Goal: Task Accomplishment & Management: Complete application form

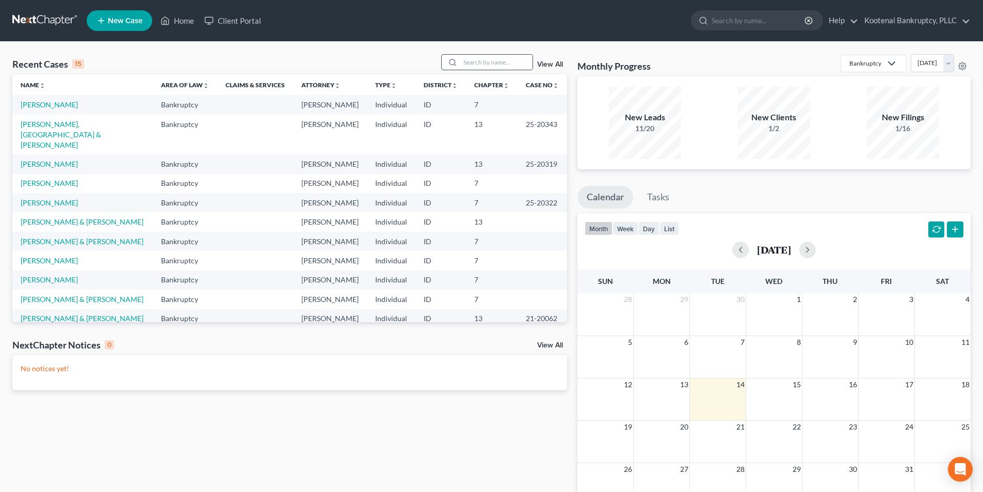
click at [460, 62] on div at bounding box center [451, 62] width 19 height 15
click at [478, 60] on input "search" at bounding box center [496, 62] width 72 height 15
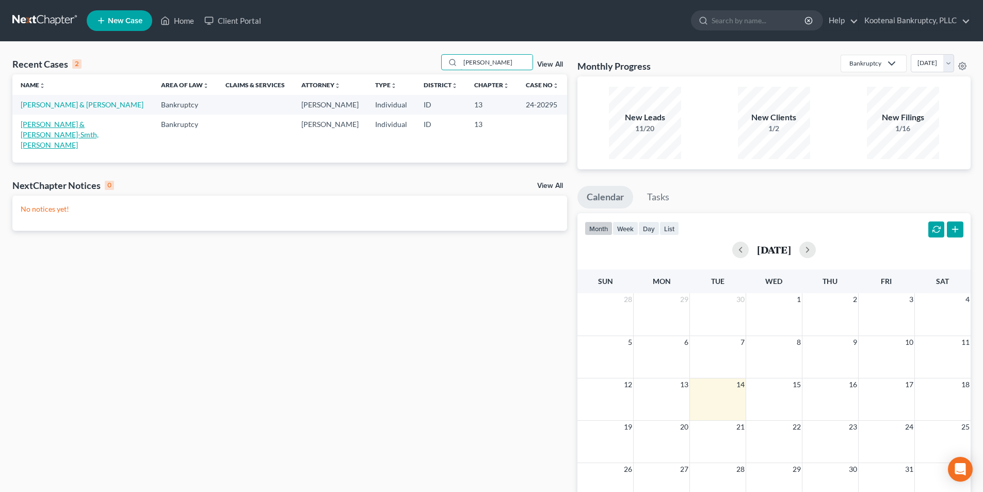
type input "yvonne"
click at [96, 138] on link "[PERSON_NAME] & [PERSON_NAME]-Smth, [PERSON_NAME]" at bounding box center [60, 134] width 78 height 29
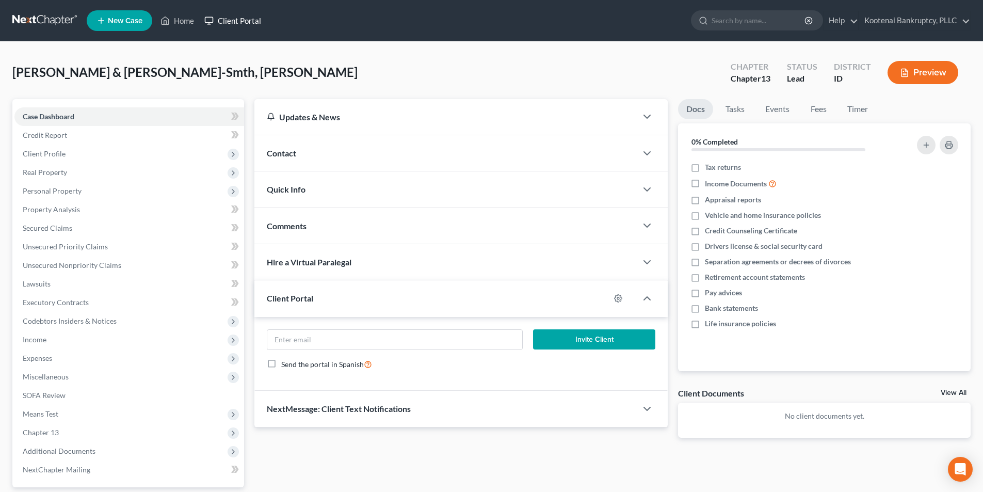
click at [245, 22] on link "Client Portal" at bounding box center [232, 20] width 67 height 19
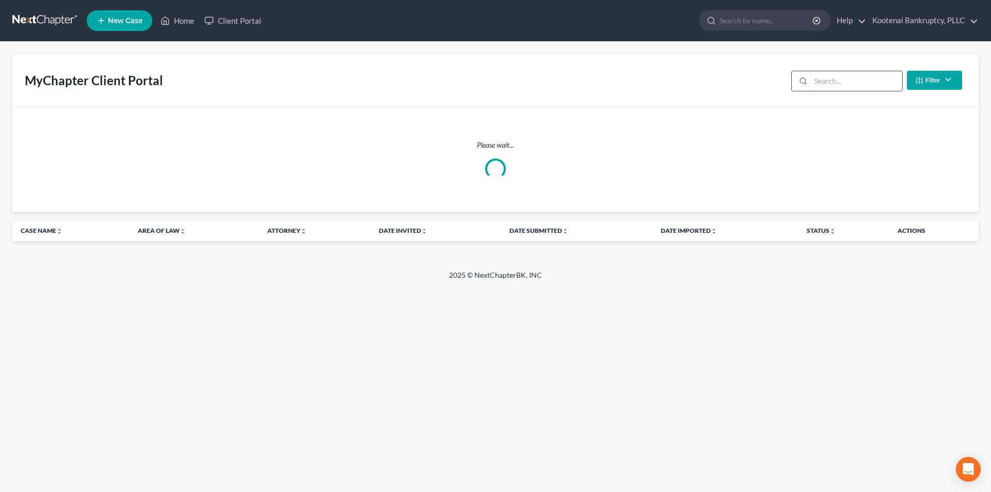
click at [821, 79] on input "search" at bounding box center [856, 81] width 91 height 20
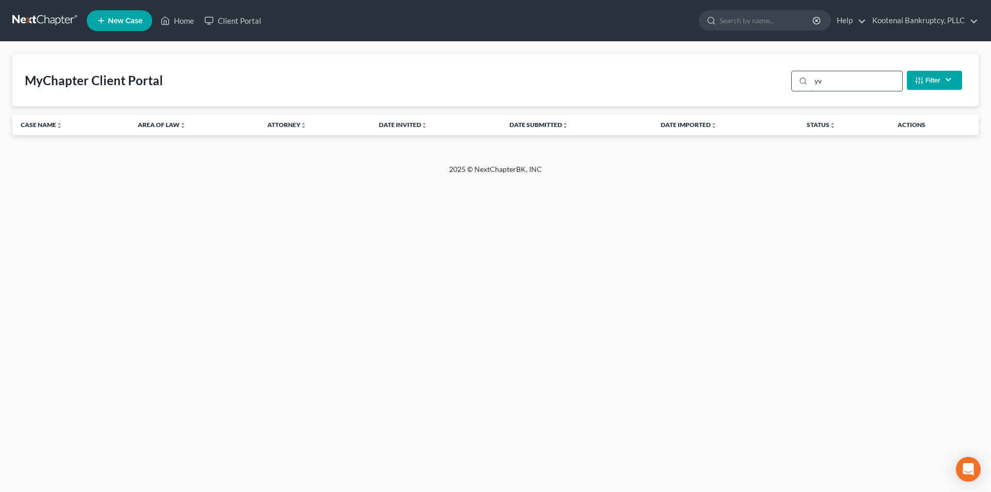
type input "y"
type input "rietz"
click at [179, 20] on link "Home" at bounding box center [177, 20] width 44 height 19
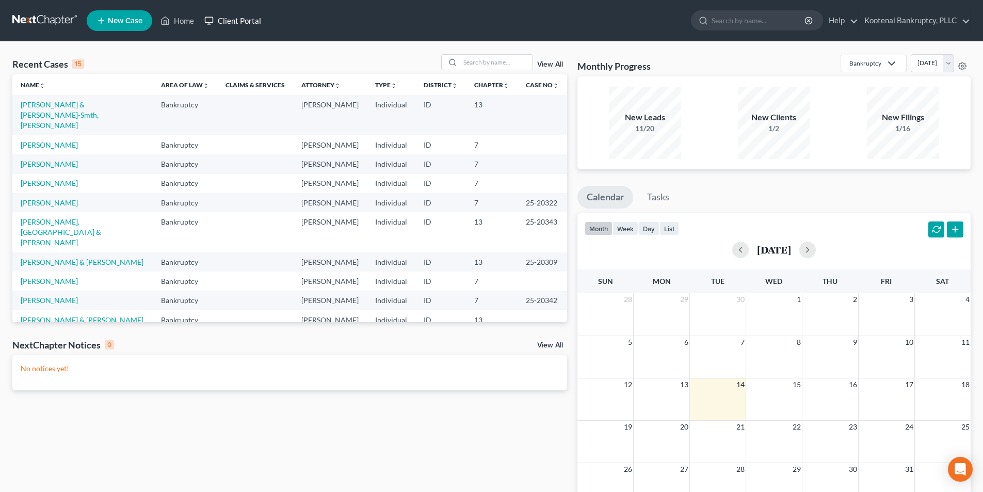
click at [248, 17] on link "Client Portal" at bounding box center [232, 20] width 67 height 19
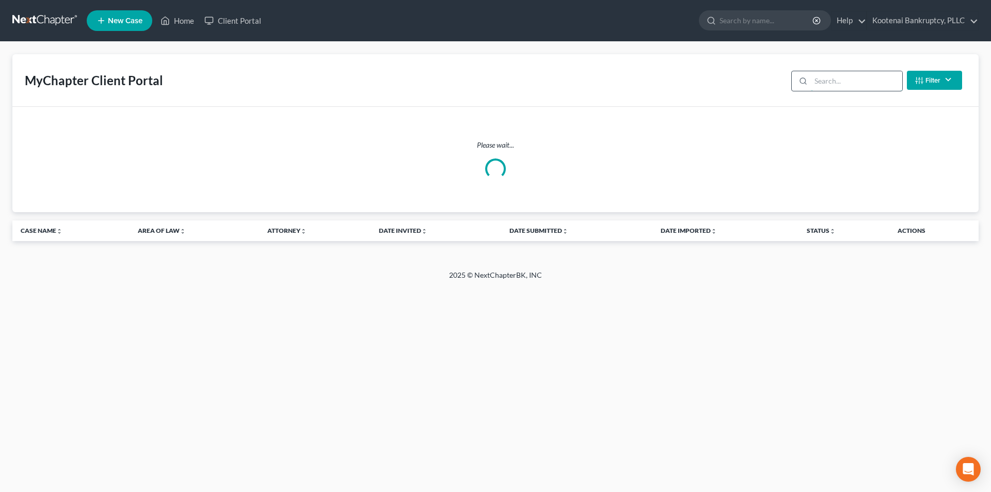
click at [864, 89] on input "search" at bounding box center [856, 81] width 91 height 20
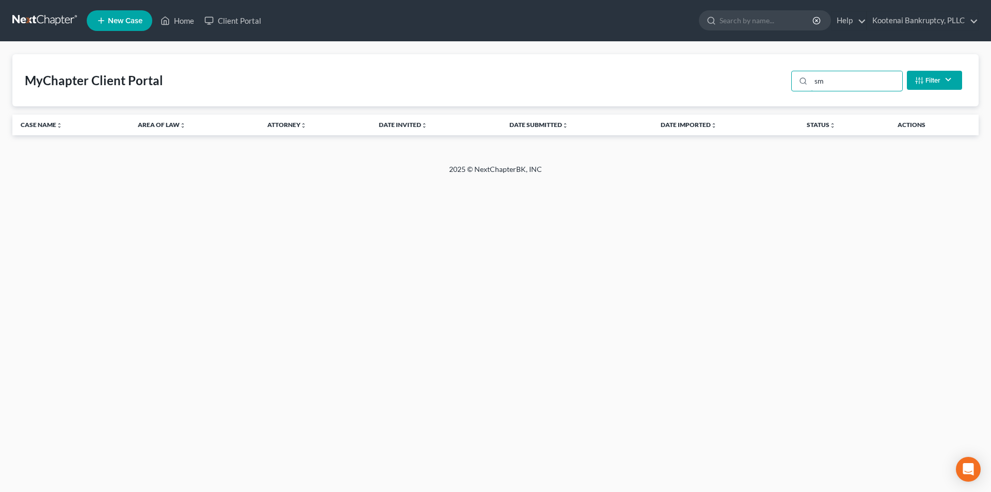
type input "s"
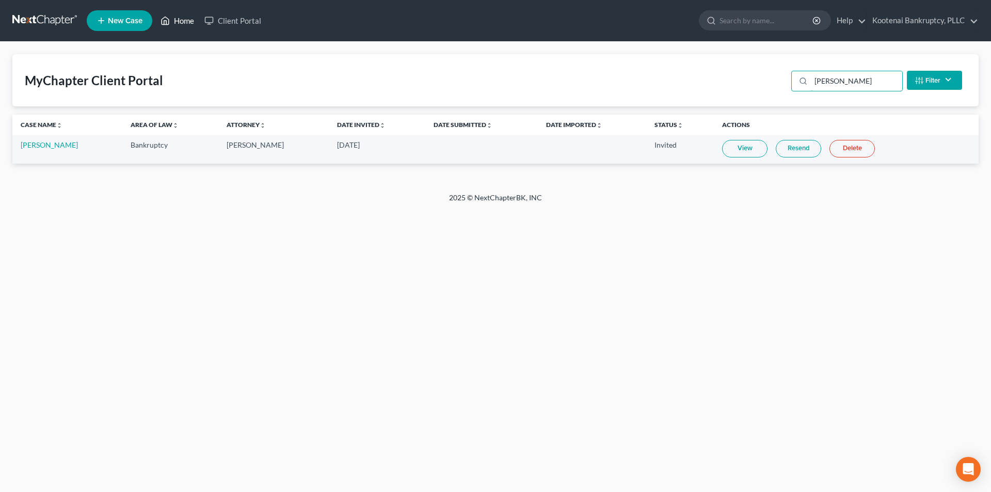
type input "rodney"
click at [183, 21] on link "Home" at bounding box center [177, 20] width 44 height 19
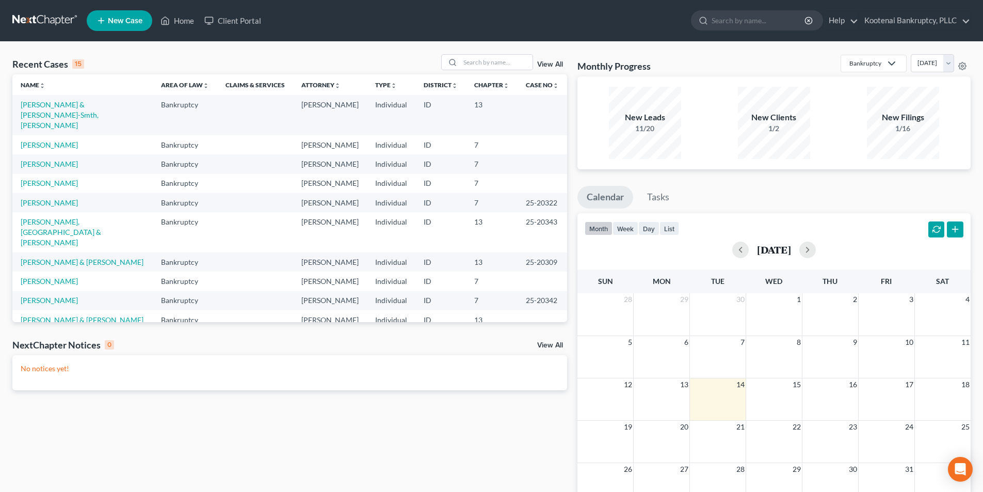
click at [76, 99] on td "[PERSON_NAME] & [PERSON_NAME]-Smth, [PERSON_NAME]" at bounding box center [82, 115] width 140 height 40
click at [67, 105] on link "[PERSON_NAME] & [PERSON_NAME]-Smth, [PERSON_NAME]" at bounding box center [60, 114] width 78 height 29
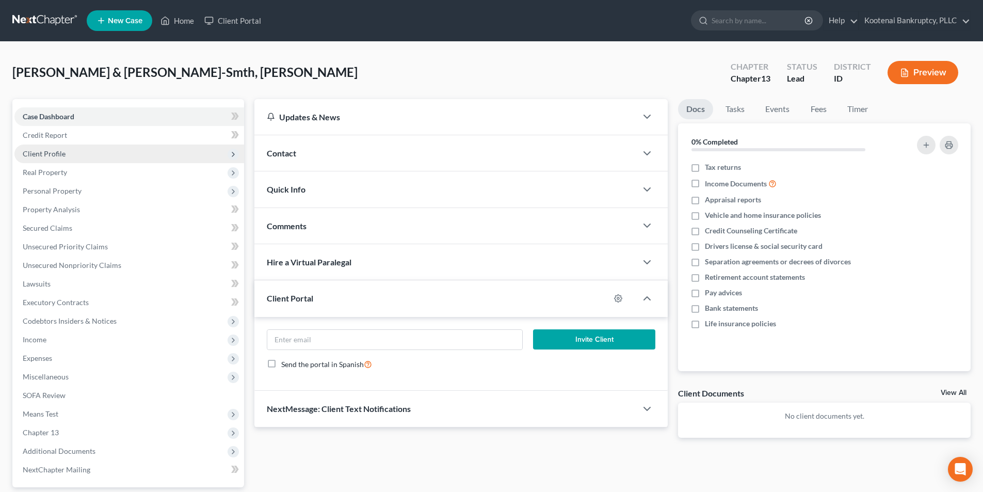
click at [73, 151] on span "Client Profile" at bounding box center [129, 153] width 230 height 19
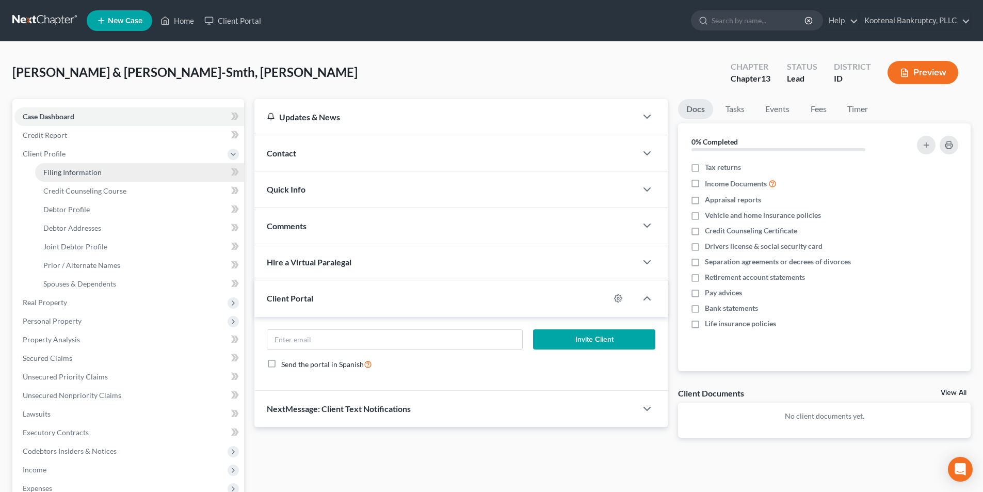
click at [74, 166] on link "Filing Information" at bounding box center [139, 172] width 209 height 19
select select "1"
select select "3"
select select "13"
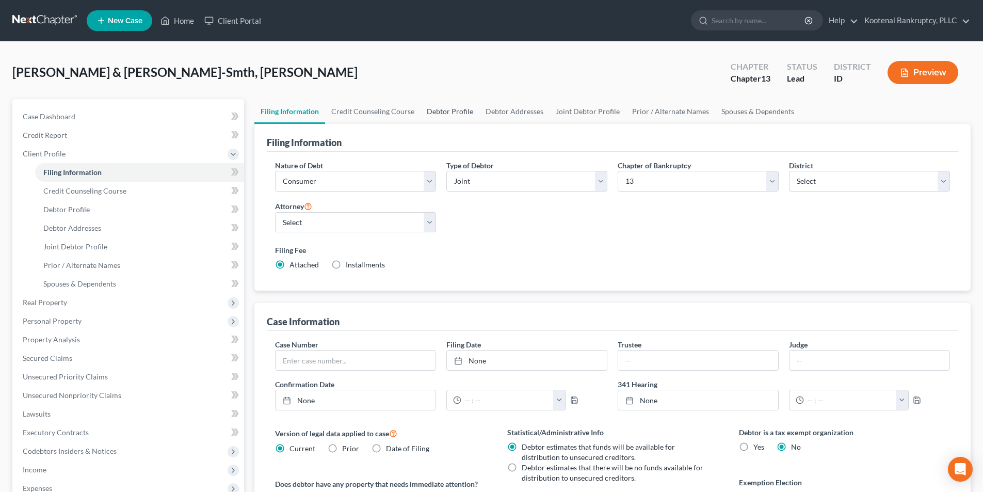
click at [439, 109] on link "Debtor Profile" at bounding box center [450, 111] width 59 height 25
select select "1"
select select "3"
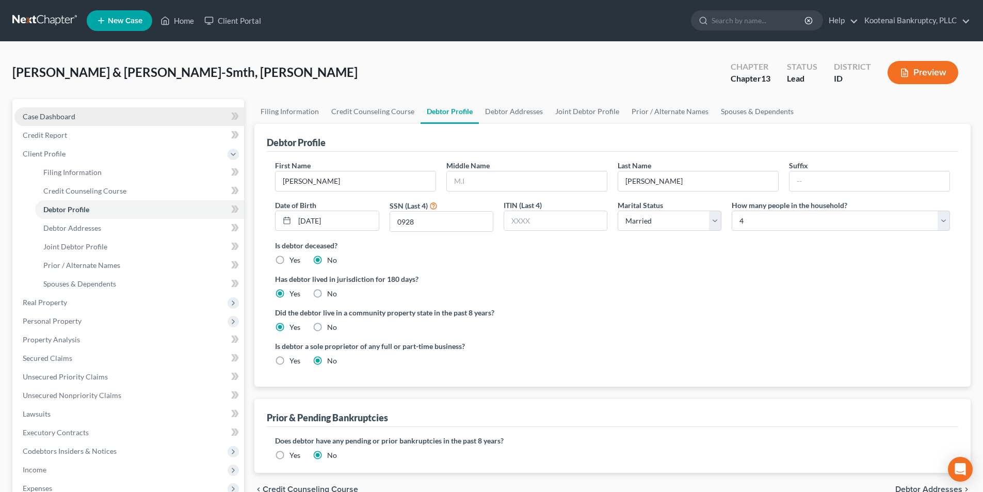
click at [82, 114] on link "Case Dashboard" at bounding box center [129, 116] width 230 height 19
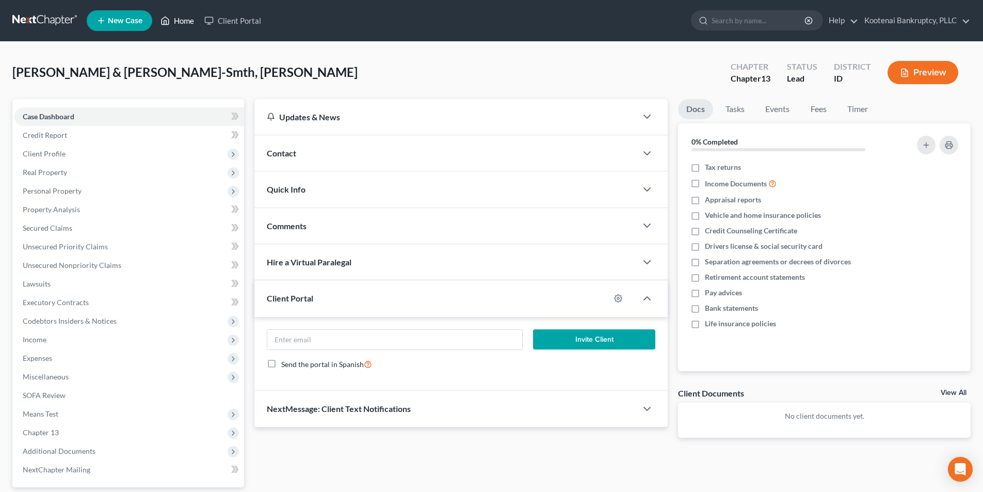
drag, startPoint x: 170, startPoint y: 20, endPoint x: 174, endPoint y: 7, distance: 13.5
click at [170, 19] on icon at bounding box center [164, 20] width 9 height 12
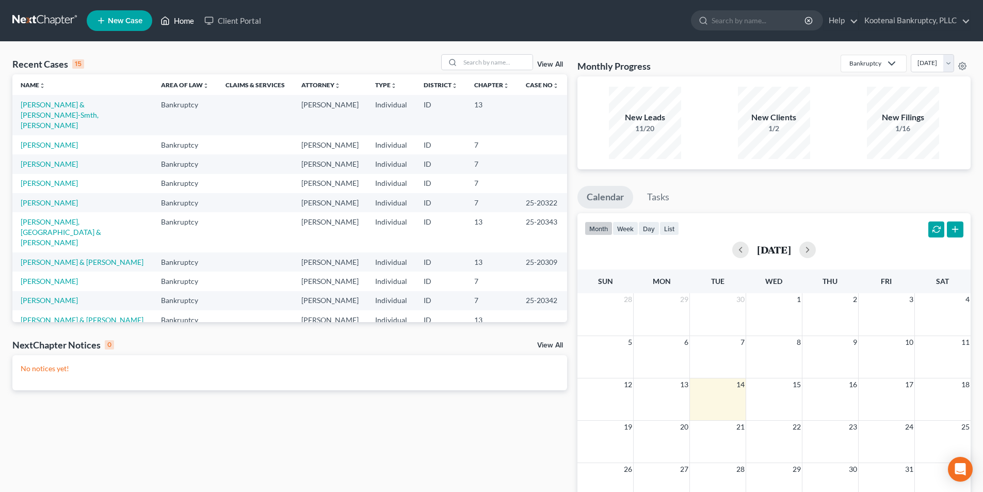
click at [179, 21] on link "Home" at bounding box center [177, 20] width 44 height 19
click at [179, 29] on link "Home" at bounding box center [177, 20] width 44 height 19
click at [185, 20] on link "Home" at bounding box center [177, 20] width 44 height 19
click at [171, 25] on link "Home" at bounding box center [177, 20] width 44 height 19
click at [476, 69] on input "search" at bounding box center [496, 62] width 72 height 15
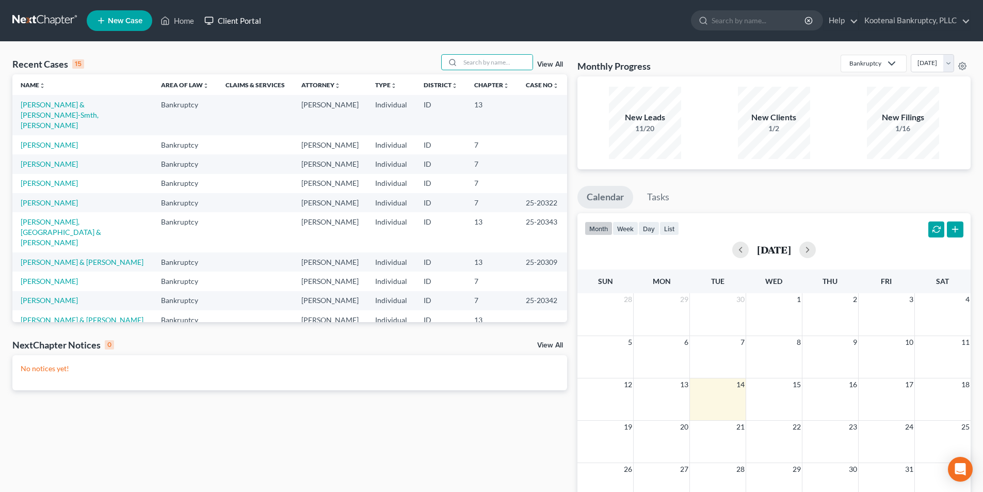
click at [231, 17] on link "Client Portal" at bounding box center [232, 20] width 67 height 19
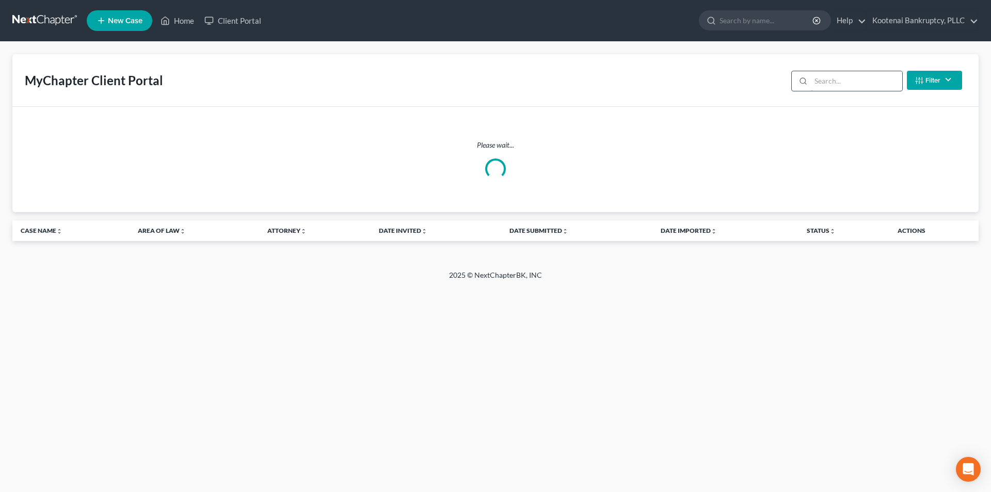
click at [822, 77] on input "search" at bounding box center [856, 81] width 91 height 20
click at [934, 74] on button "Filter" at bounding box center [934, 80] width 55 height 19
click at [937, 89] on button "Filter" at bounding box center [934, 80] width 55 height 19
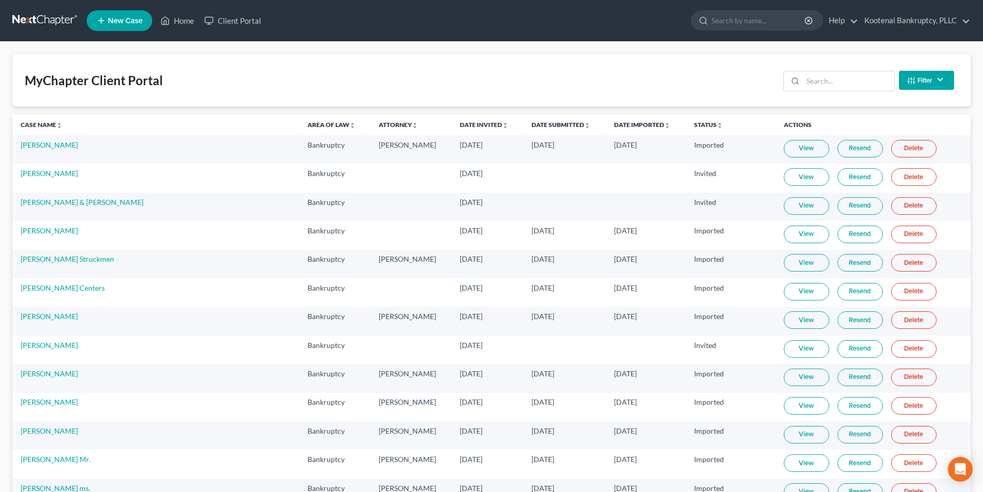
click at [937, 79] on button "Filter" at bounding box center [926, 80] width 55 height 19
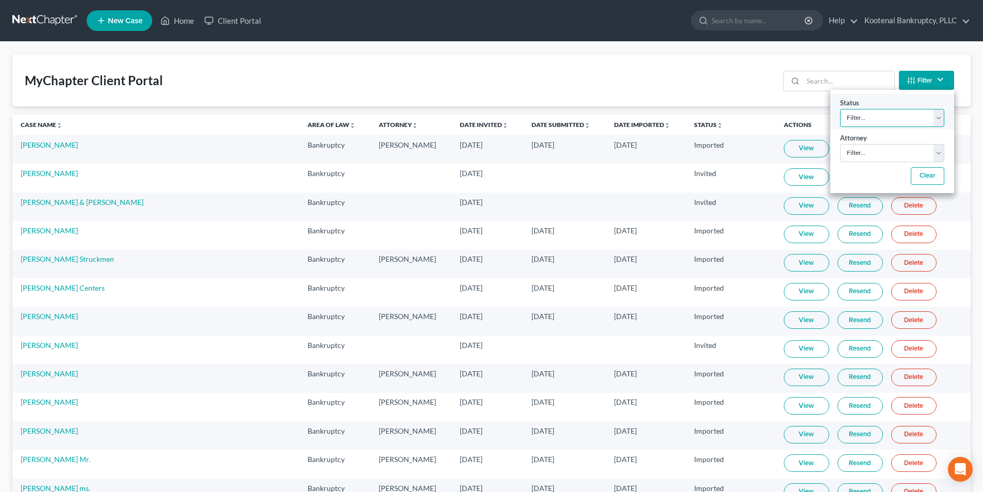
click at [941, 120] on select "Filter... Invited In Progress Ready To Review Reviewed Imported Sent Back To De…" at bounding box center [892, 118] width 104 height 18
click at [840, 109] on select "Filter... Invited In Progress Ready To Review Reviewed Imported Sent Back To De…" at bounding box center [892, 118] width 104 height 18
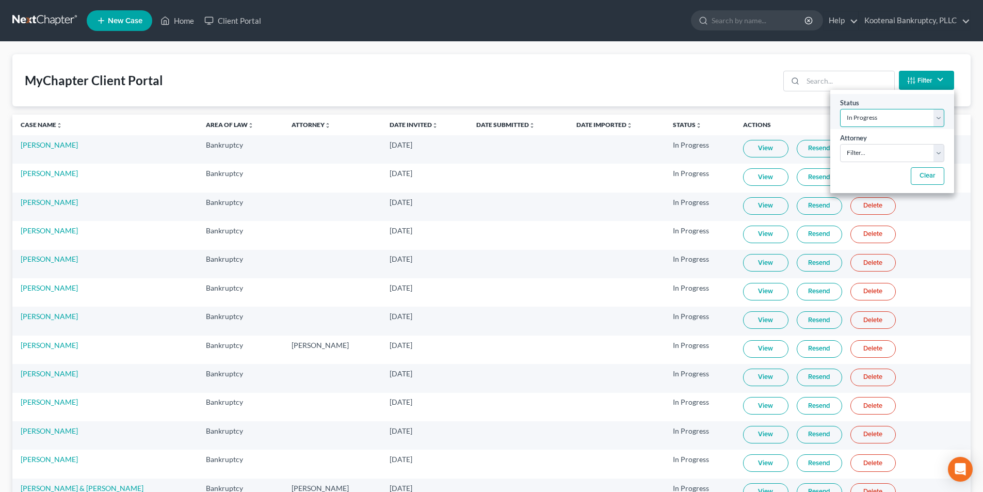
click at [933, 126] on select "Filter... Invited In Progress Ready To Review Reviewed Imported Sent Back To De…" at bounding box center [892, 118] width 104 height 18
select select "2"
click at [840, 109] on select "Filter... Invited In Progress Ready To Review Reviewed Imported Sent Back To De…" at bounding box center [892, 118] width 104 height 18
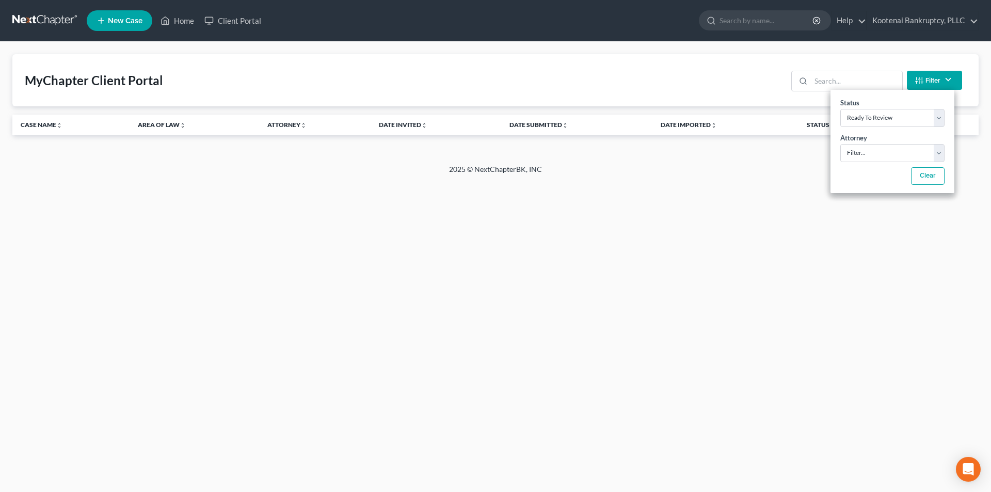
click at [947, 82] on button "Filter" at bounding box center [934, 80] width 55 height 19
click at [838, 80] on input "search" at bounding box center [856, 81] width 91 height 20
click at [931, 77] on button "Filter" at bounding box center [934, 80] width 55 height 19
click at [931, 180] on button "Clear" at bounding box center [935, 176] width 34 height 18
click at [938, 173] on button "Clear" at bounding box center [935, 176] width 34 height 18
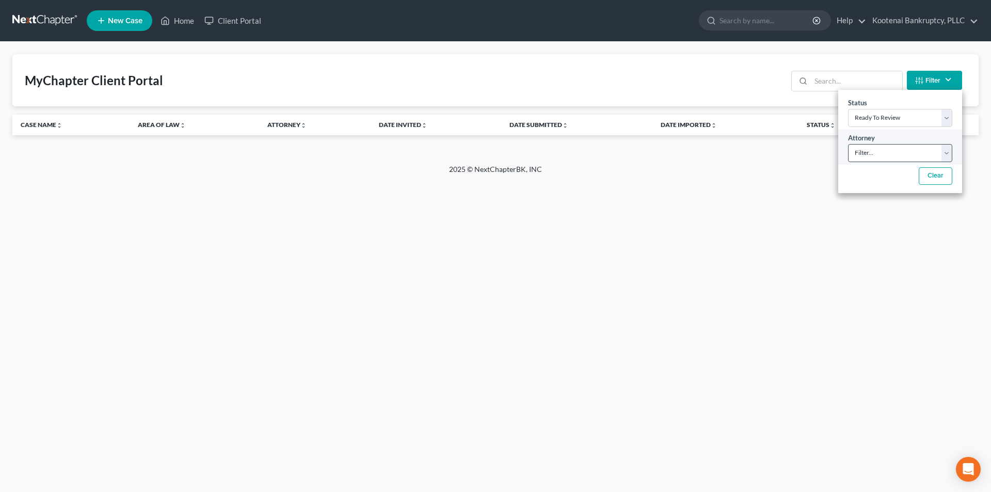
select select
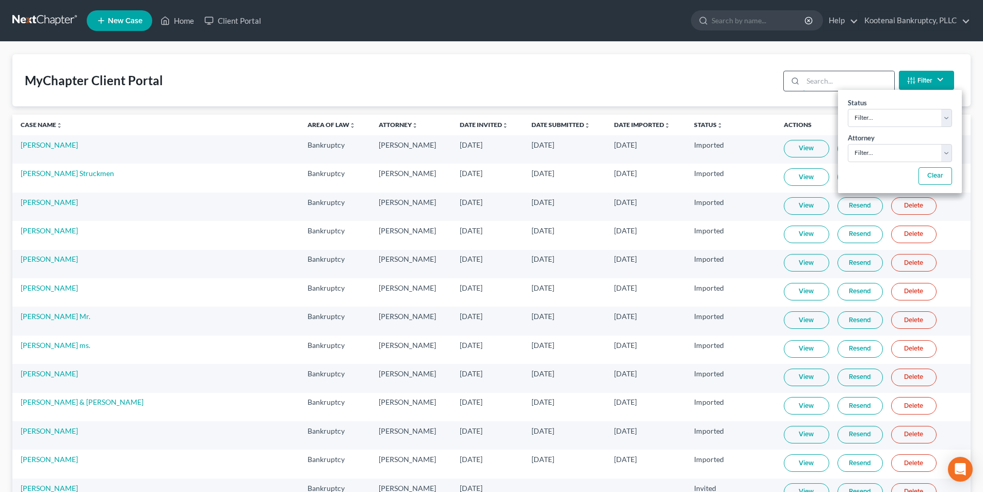
click at [834, 78] on input "search" at bounding box center [848, 81] width 91 height 20
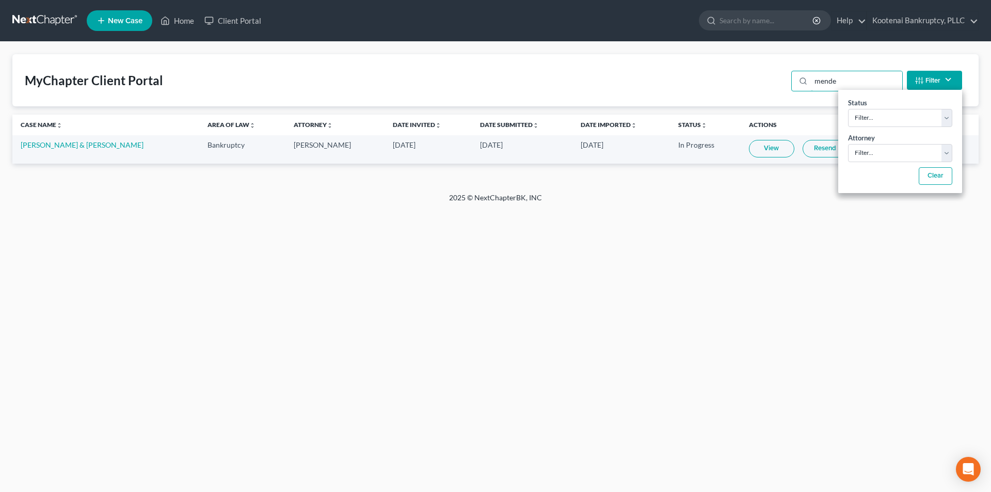
type input "mende"
click at [913, 267] on div "Home New Case Client Portal Kootenai Bankruptcy, PLLC reception@kootenaibankrup…" at bounding box center [495, 246] width 991 height 492
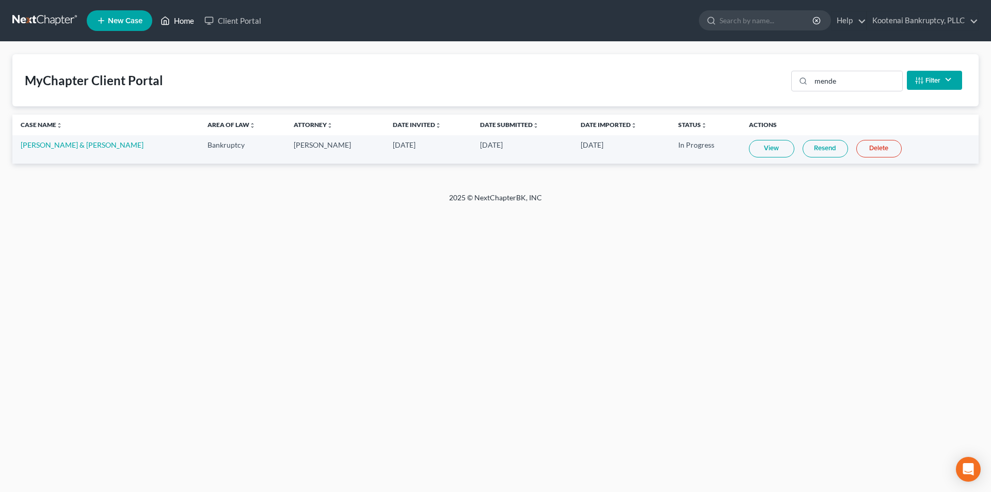
click at [171, 19] on link "Home" at bounding box center [177, 20] width 44 height 19
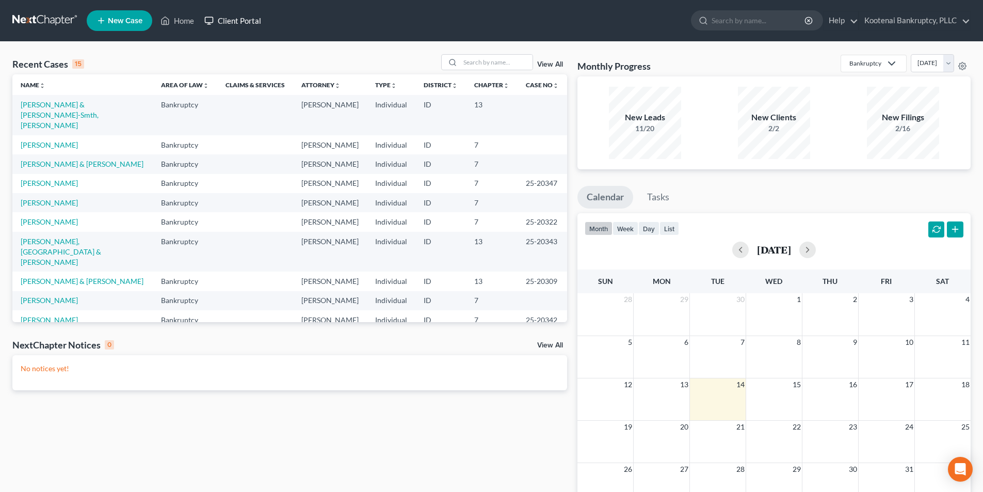
click at [244, 22] on link "Client Portal" at bounding box center [232, 20] width 67 height 19
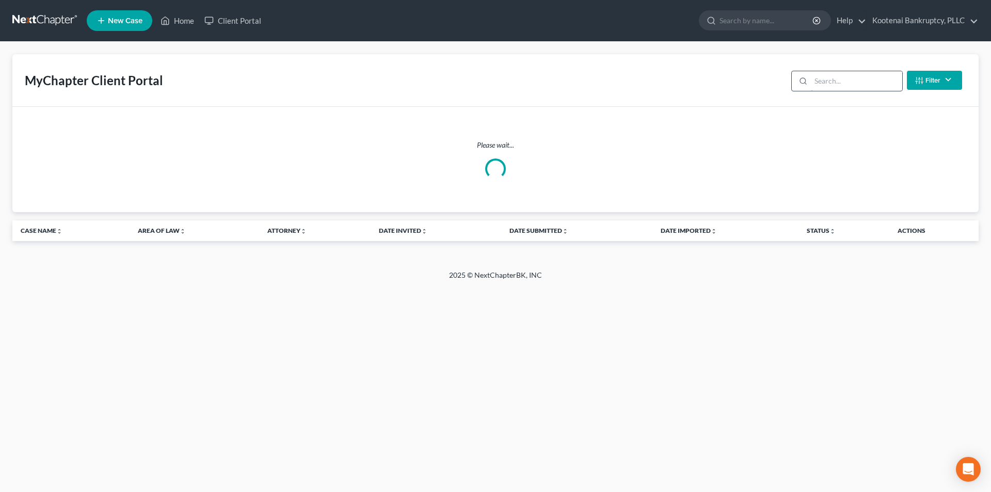
click at [846, 79] on input "search" at bounding box center [856, 81] width 91 height 20
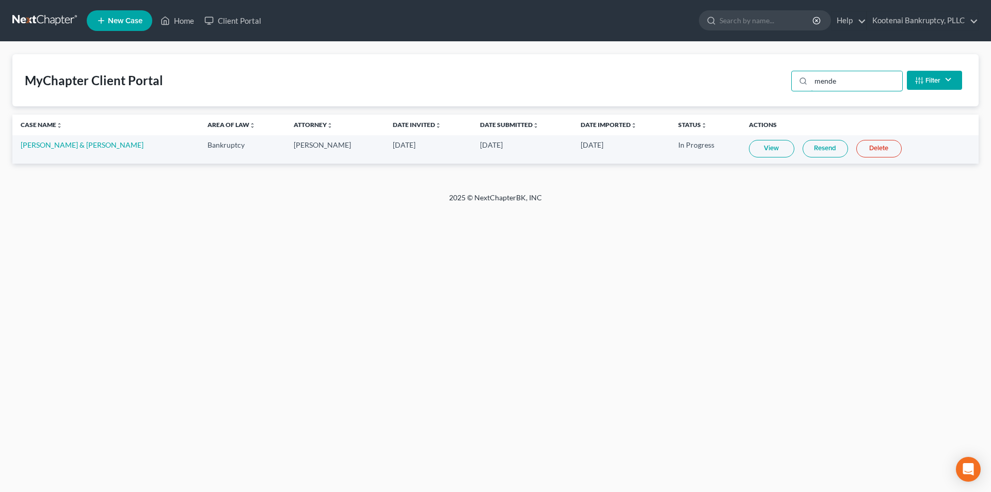
type input "mende"
click at [850, 67] on div "mende Filter Status Filter... Invited In Progress Ready To Review Reviewed Impo…" at bounding box center [876, 80] width 179 height 27
click at [870, 83] on input "mende" at bounding box center [856, 81] width 91 height 20
drag, startPoint x: 850, startPoint y: 82, endPoint x: 755, endPoint y: 89, distance: 95.7
click at [755, 89] on div "MyChapter Client Portal mende Filter Status Filter... Invited In Progress Ready…" at bounding box center [495, 80] width 966 height 52
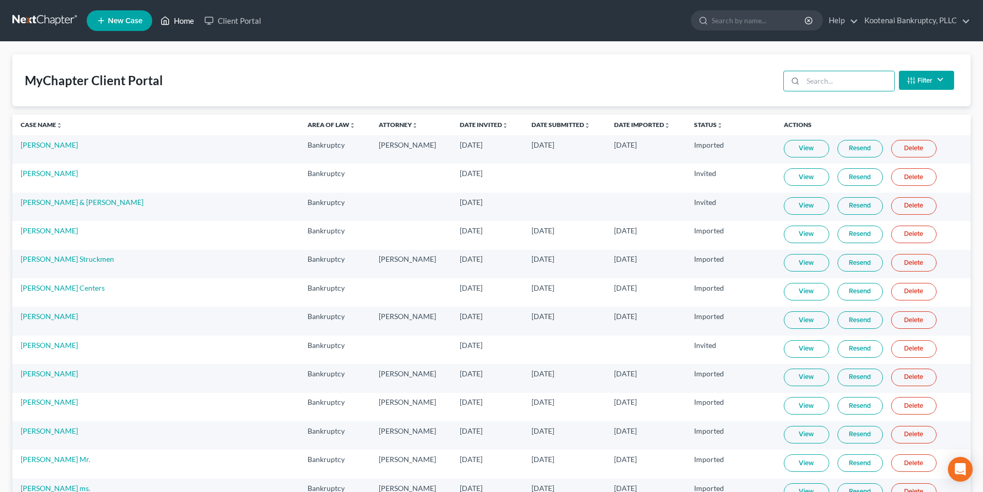
click at [177, 22] on link "Home" at bounding box center [177, 20] width 44 height 19
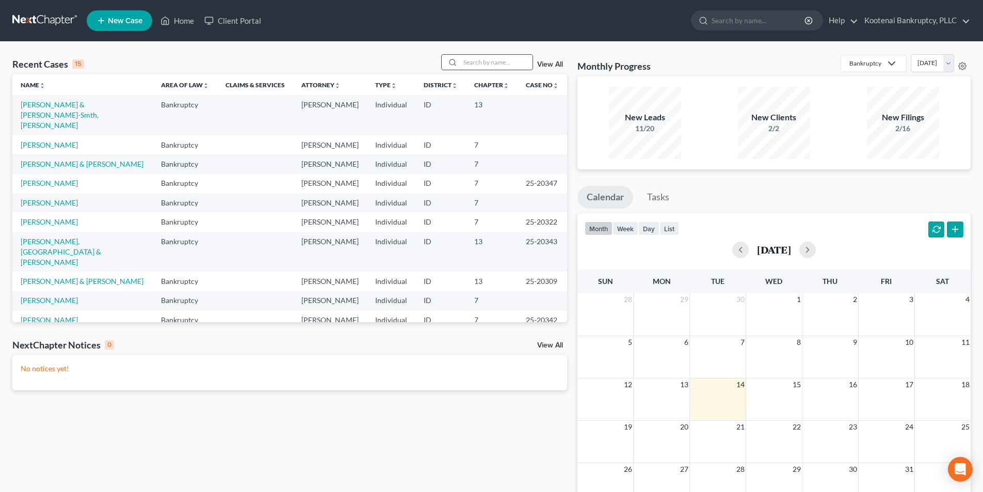
click at [518, 67] on input "search" at bounding box center [496, 62] width 72 height 15
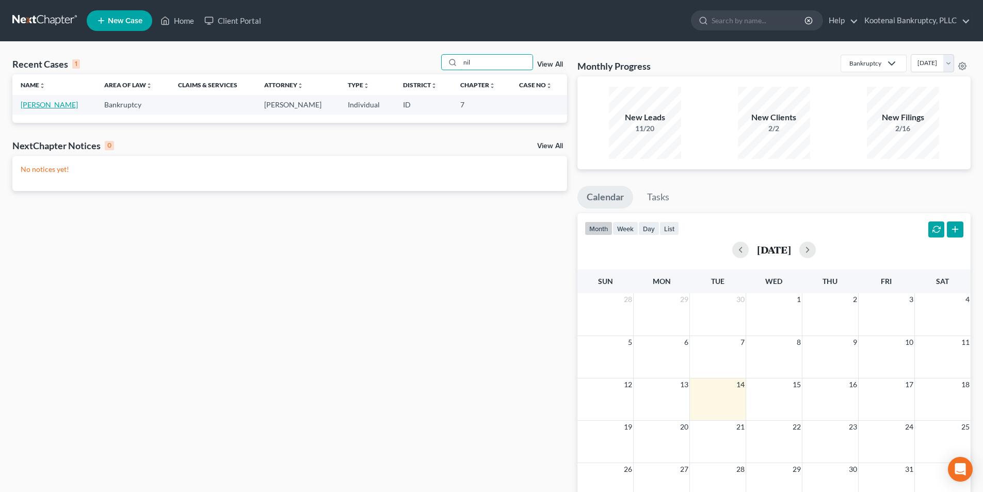
type input "nil"
click at [37, 103] on link "[PERSON_NAME]" at bounding box center [49, 104] width 57 height 9
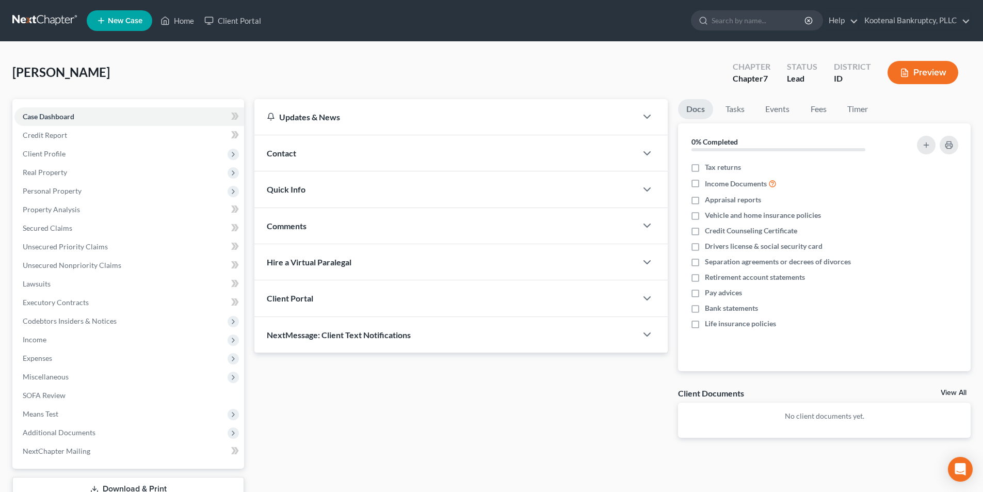
click at [627, 299] on div "Client Portal" at bounding box center [445, 298] width 382 height 36
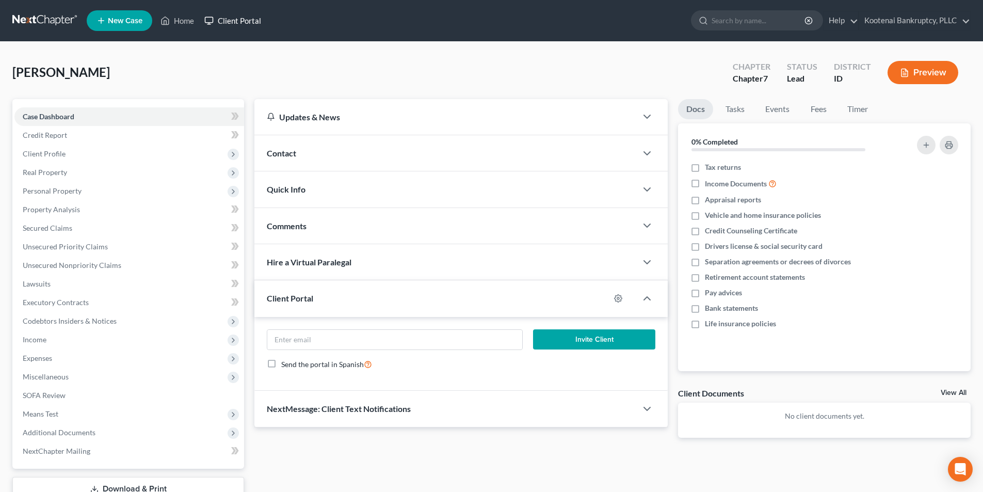
click at [235, 14] on link "Client Portal" at bounding box center [232, 20] width 67 height 19
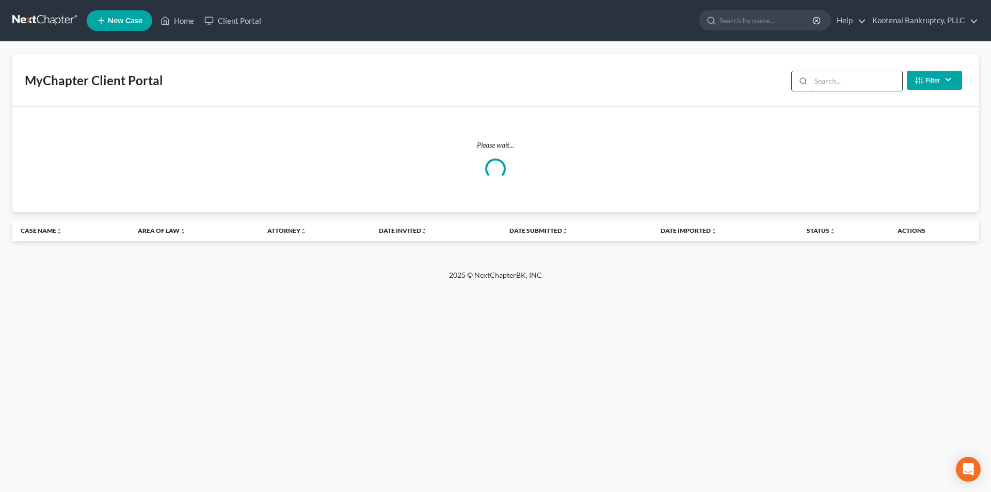
click at [825, 80] on input "search" at bounding box center [856, 81] width 91 height 20
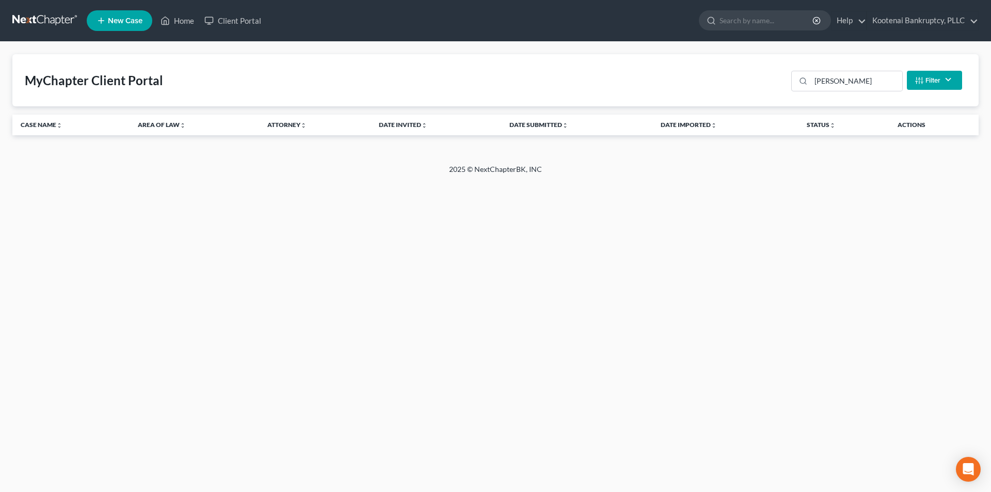
click at [916, 82] on icon "button" at bounding box center [919, 80] width 8 height 8
drag, startPoint x: 928, startPoint y: 212, endPoint x: 891, endPoint y: 183, distance: 47.0
click at [928, 210] on div "Home New Case Client Portal Kootenai Bankruptcy, PLLC [EMAIL_ADDRESS][DOMAIN_NA…" at bounding box center [495, 246] width 991 height 492
click at [844, 76] on input "[PERSON_NAME]" at bounding box center [856, 81] width 91 height 20
type input "n"
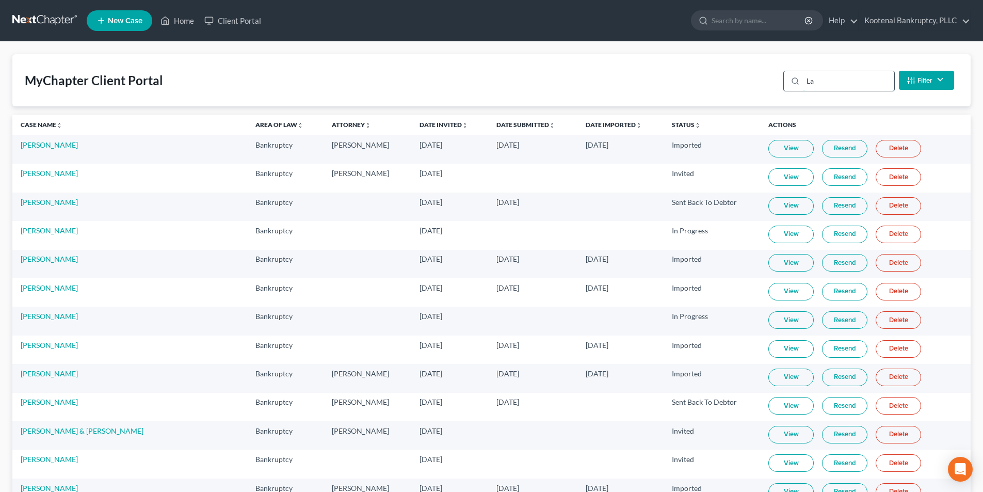
type input "L"
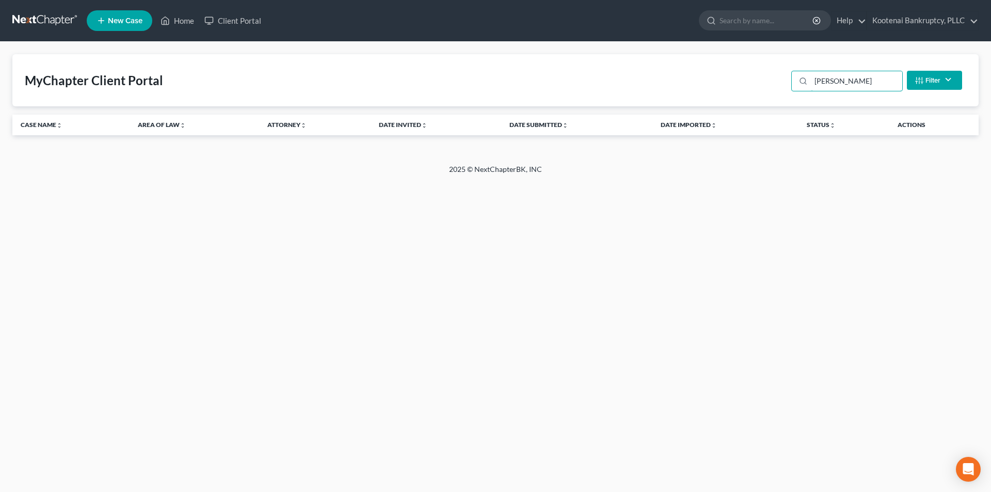
type input "[PERSON_NAME]"
click at [960, 464] on div "Open Intercom Messenger" at bounding box center [968, 469] width 27 height 27
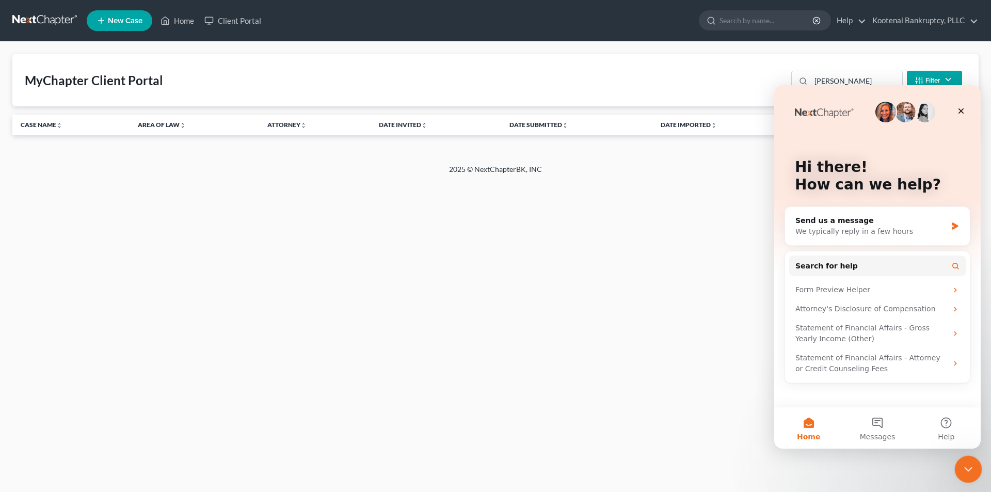
click at [960, 480] on html at bounding box center [966, 467] width 25 height 25
click at [960, 470] on div "Close Intercom Messenger" at bounding box center [966, 467] width 25 height 25
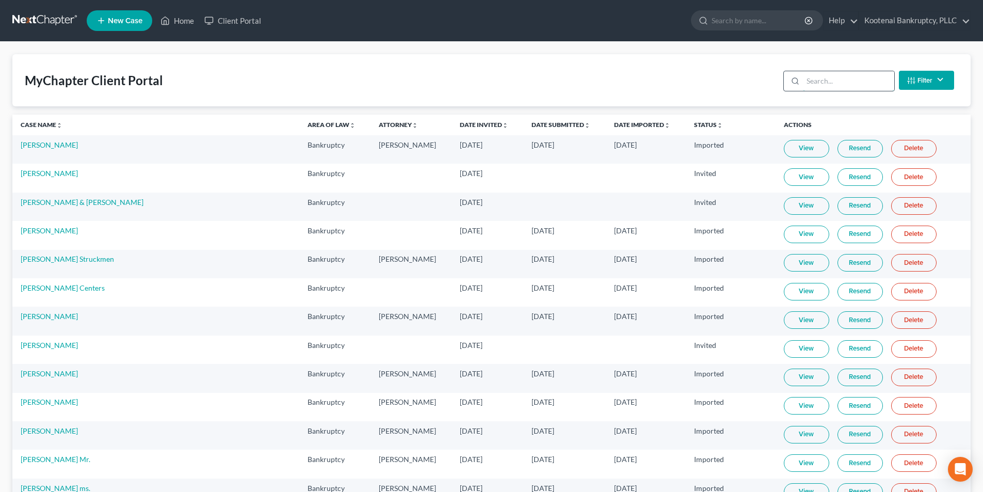
click at [832, 80] on input "search" at bounding box center [848, 81] width 91 height 20
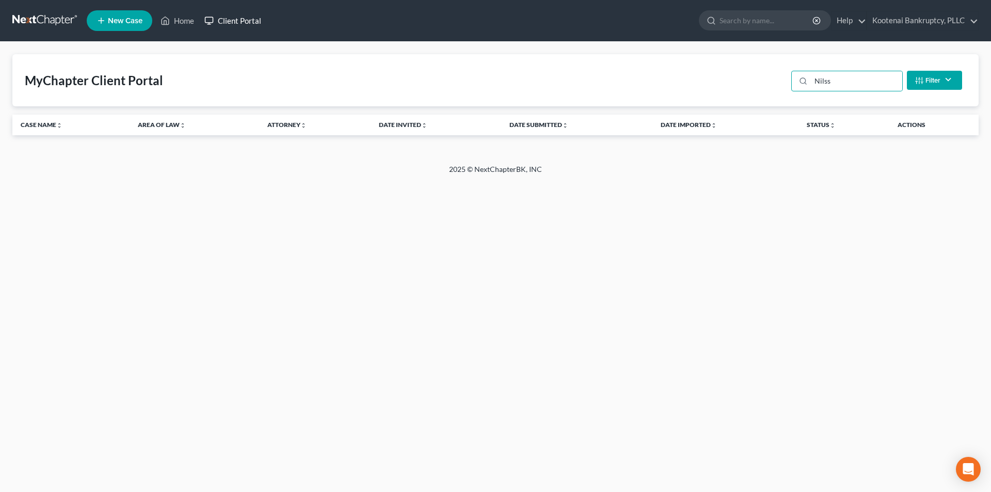
click at [237, 21] on link "Client Portal" at bounding box center [232, 20] width 67 height 19
click at [849, 83] on input "Nilss" at bounding box center [856, 81] width 91 height 20
type input "N"
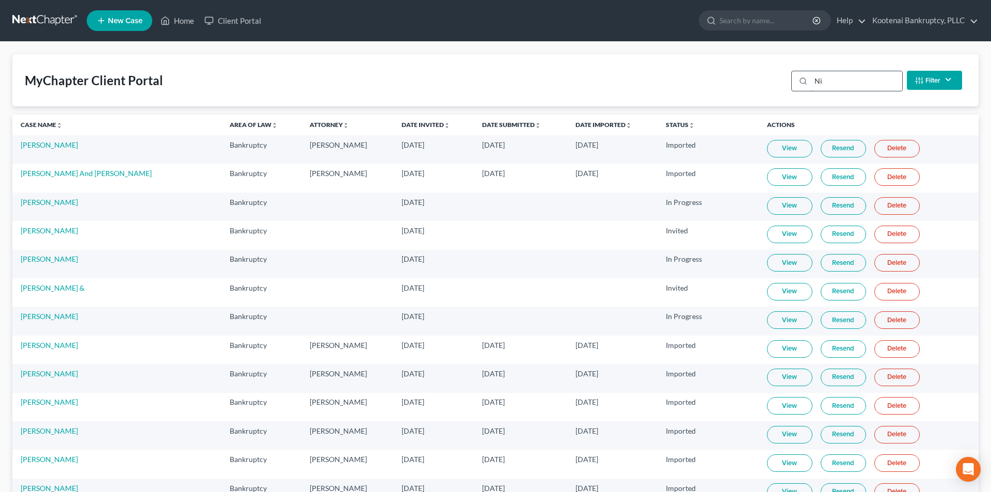
type input "N"
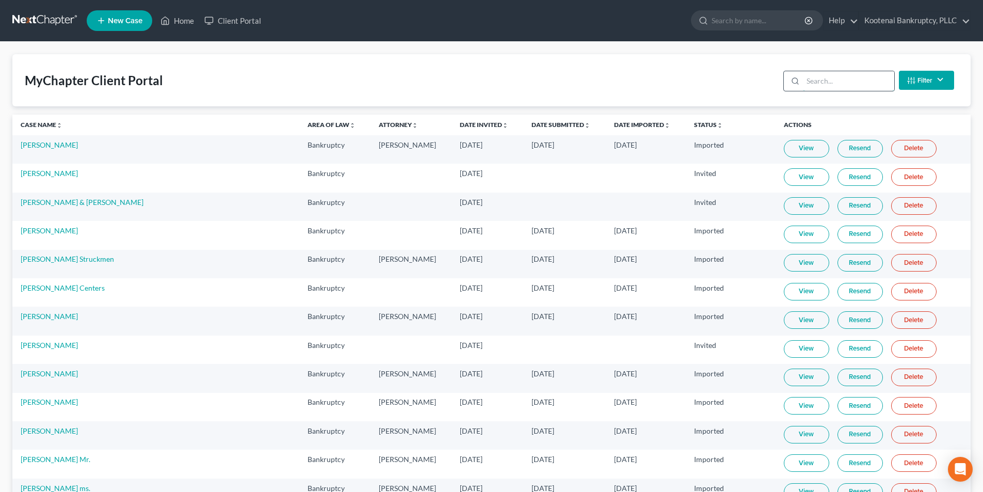
type input ":"
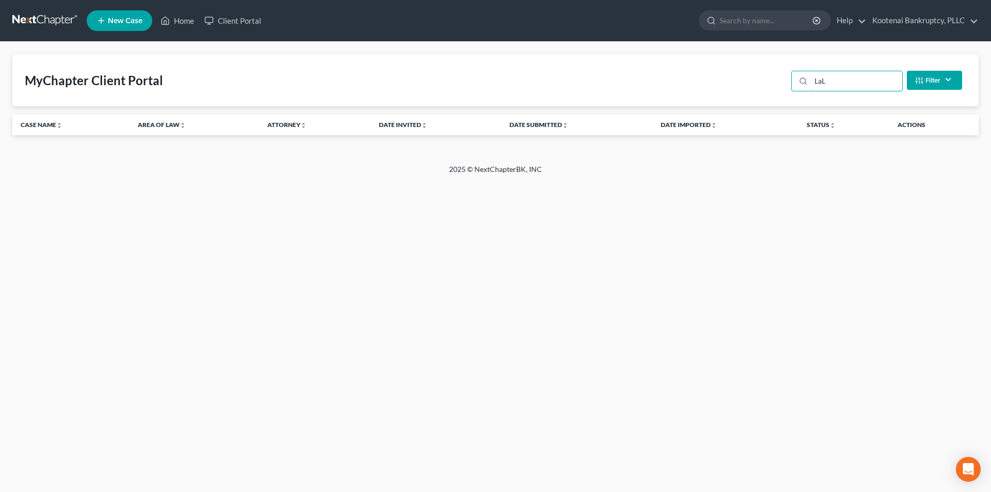
type input "LaL"
click at [185, 18] on link "Home" at bounding box center [177, 20] width 44 height 19
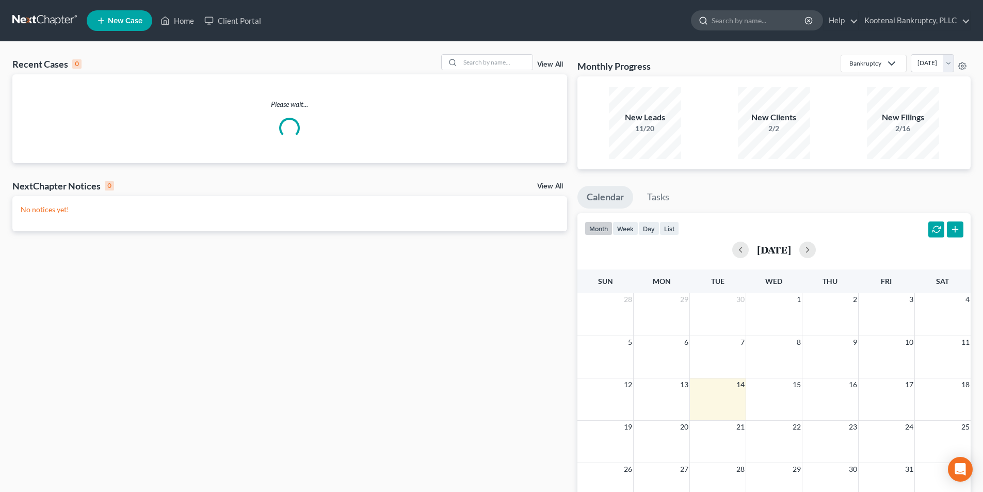
click at [725, 19] on input "search" at bounding box center [759, 20] width 94 height 19
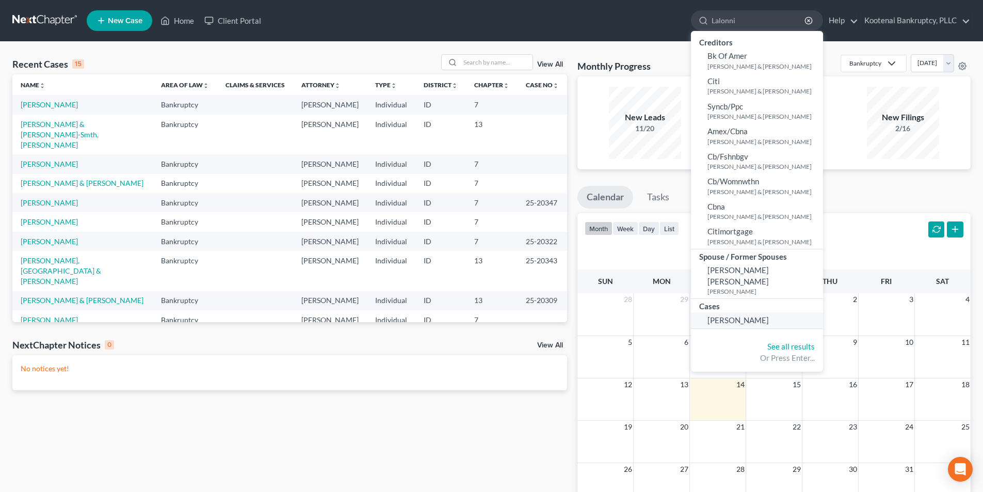
type input "Lalonni"
click at [766, 312] on link "[PERSON_NAME]" at bounding box center [757, 320] width 132 height 16
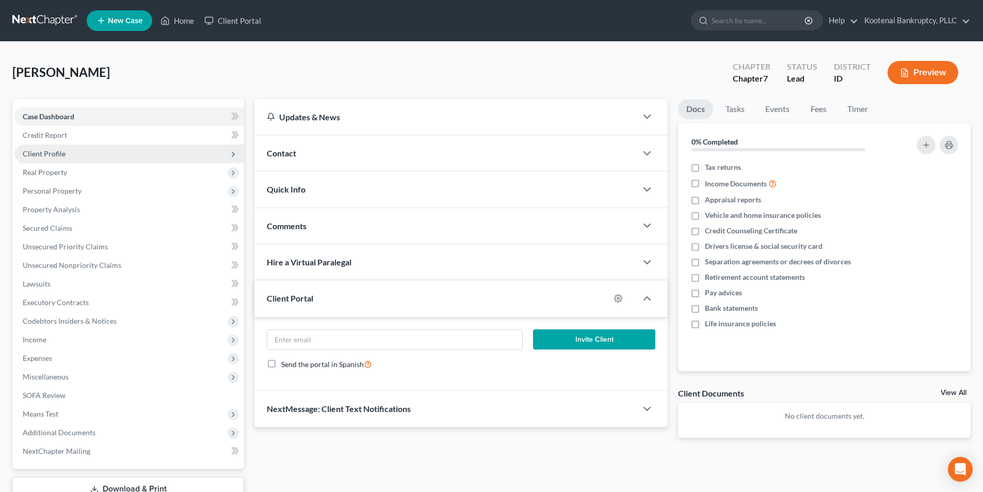
click at [110, 154] on span "Client Profile" at bounding box center [129, 153] width 230 height 19
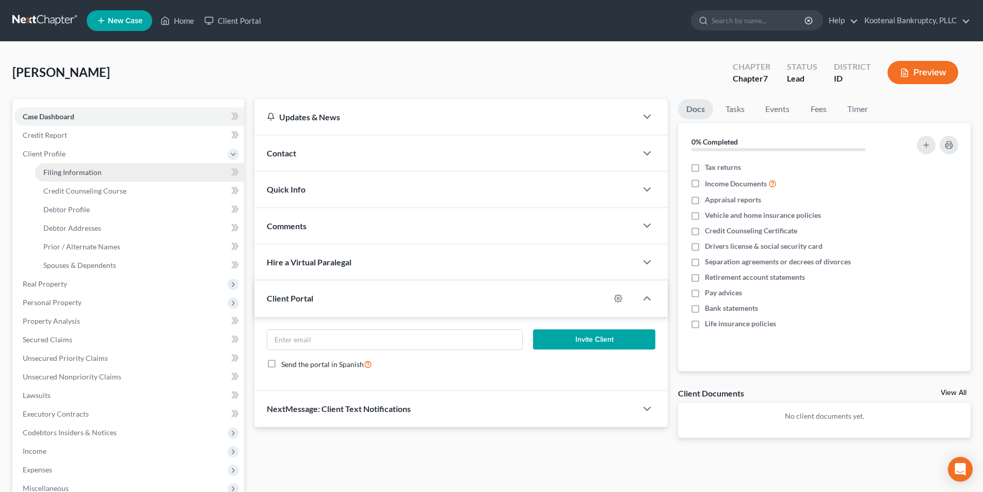
click at [111, 165] on link "Filing Information" at bounding box center [139, 172] width 209 height 19
select select "1"
select select "0"
select select "13"
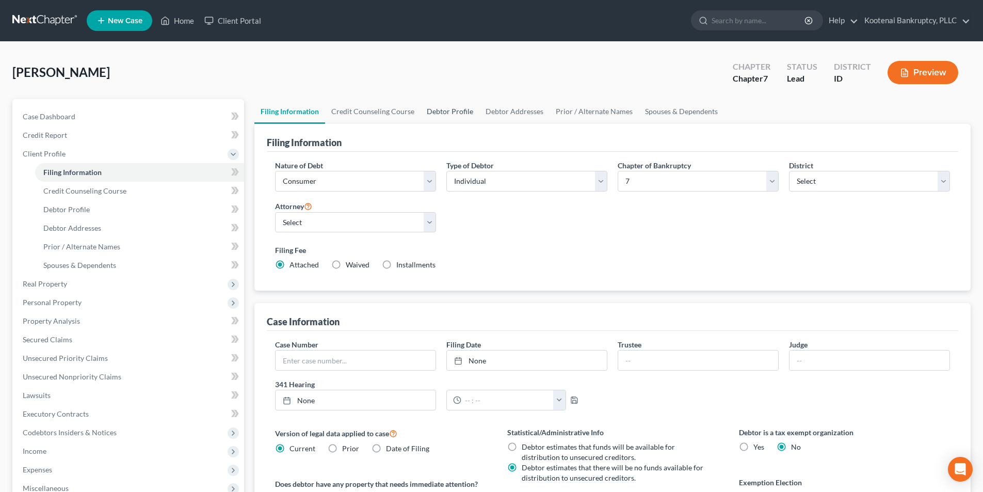
click at [444, 109] on link "Debtor Profile" at bounding box center [450, 111] width 59 height 25
select select "1"
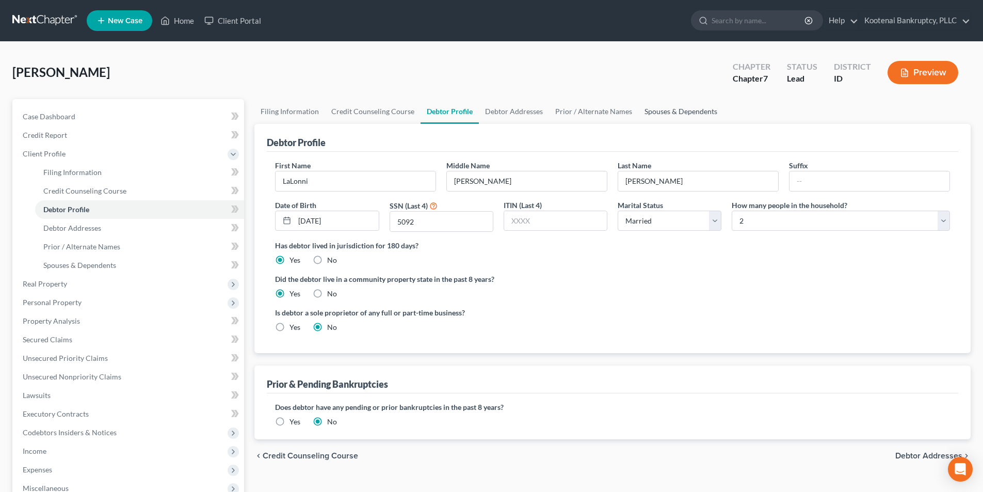
click at [647, 107] on link "Spouses & Dependents" at bounding box center [680, 111] width 85 height 25
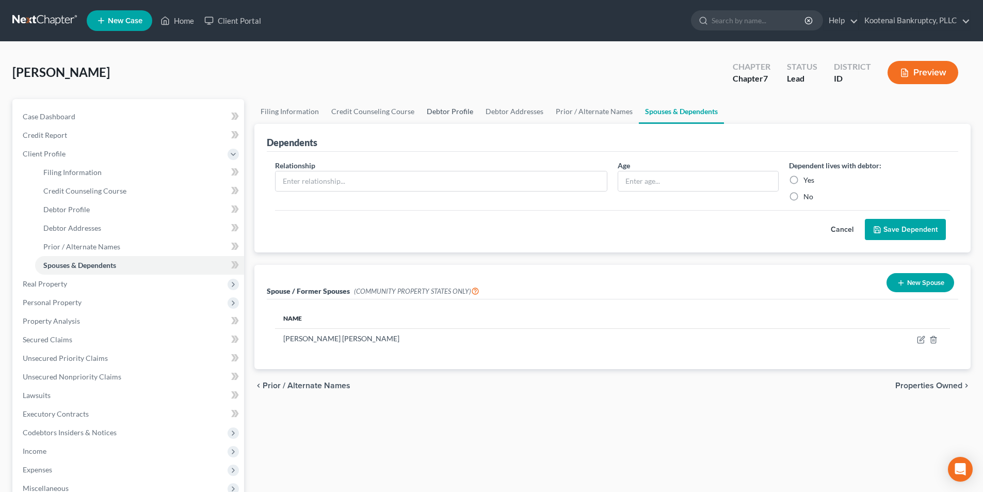
click at [451, 115] on link "Debtor Profile" at bounding box center [450, 111] width 59 height 25
select select "1"
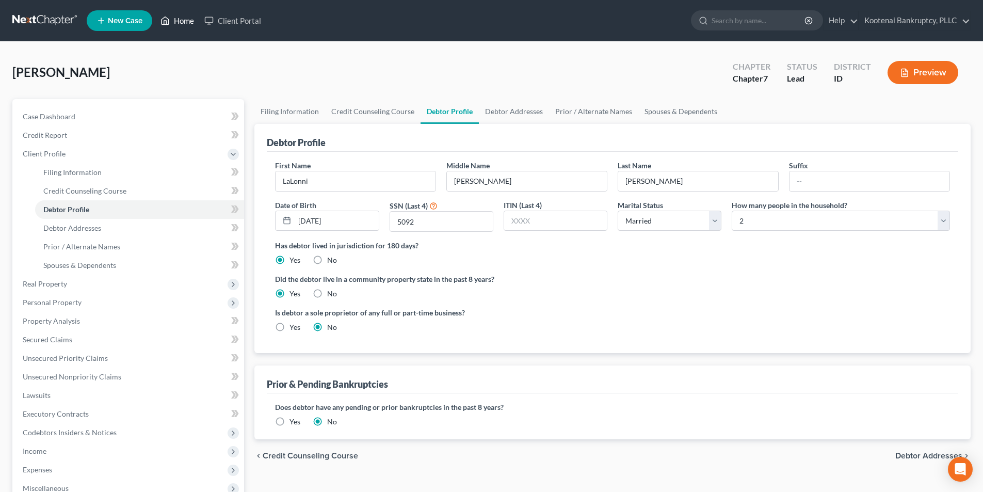
click at [181, 22] on link "Home" at bounding box center [177, 20] width 44 height 19
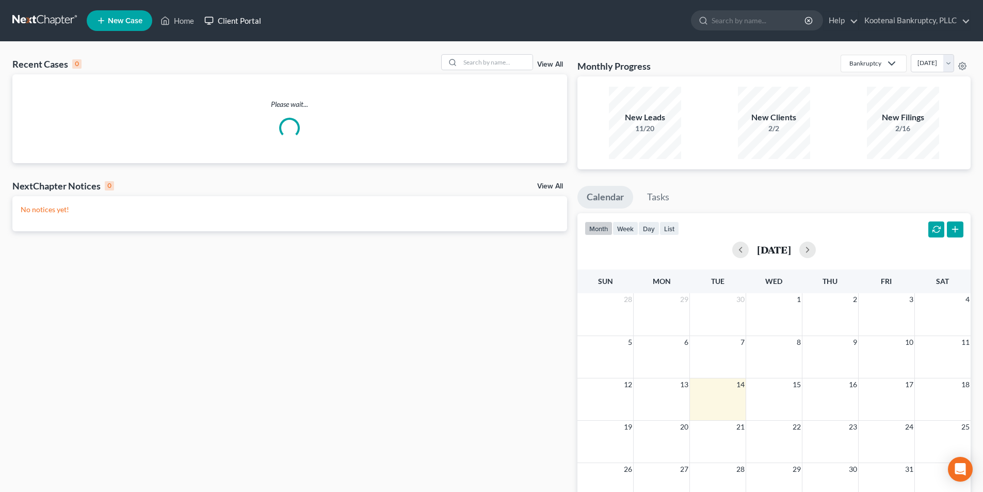
click at [229, 22] on link "Client Portal" at bounding box center [232, 20] width 67 height 19
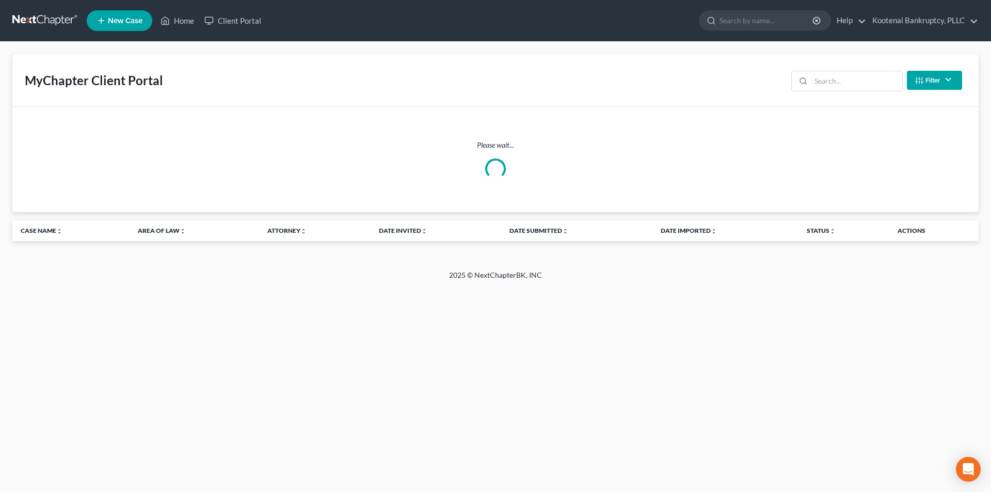
click at [950, 85] on button "Filter" at bounding box center [934, 80] width 55 height 19
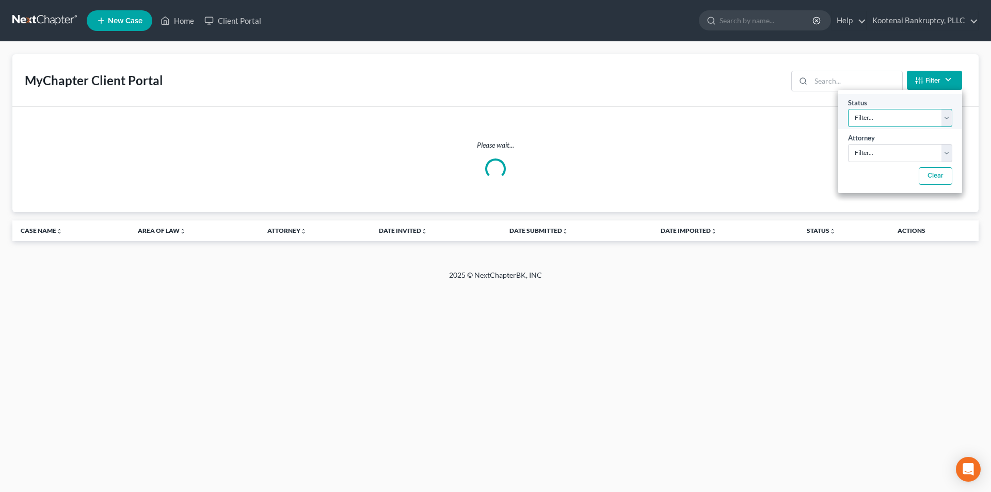
click at [929, 114] on select "Filter... Invited In Progress Ready To Review Reviewed Imported Sent Back To De…" at bounding box center [900, 118] width 104 height 18
click at [948, 115] on select "Filter... Invited In Progress Ready To Review Reviewed Imported Sent Back To De…" at bounding box center [900, 118] width 104 height 18
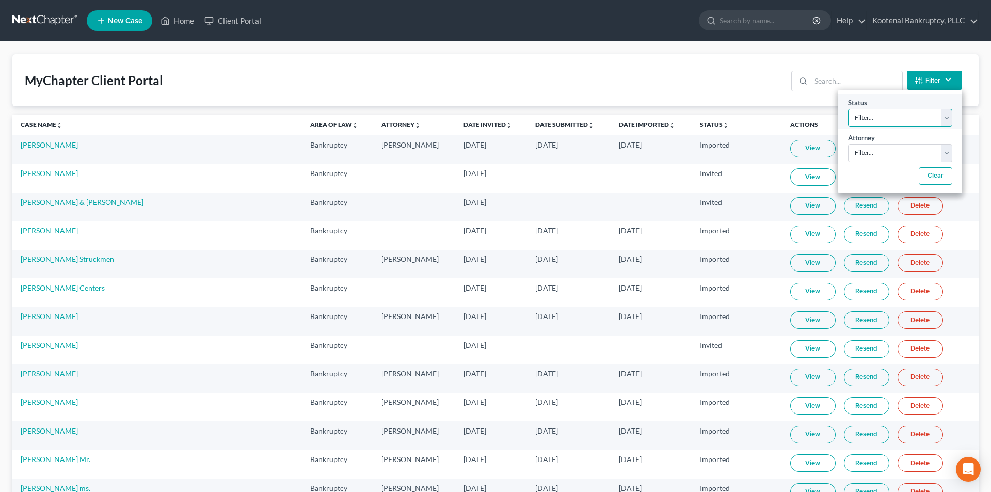
click at [945, 122] on select "Filter... Invited In Progress Ready To Review Reviewed Imported Sent Back To De…" at bounding box center [900, 118] width 104 height 18
click at [953, 80] on button "Filter" at bounding box center [926, 80] width 55 height 19
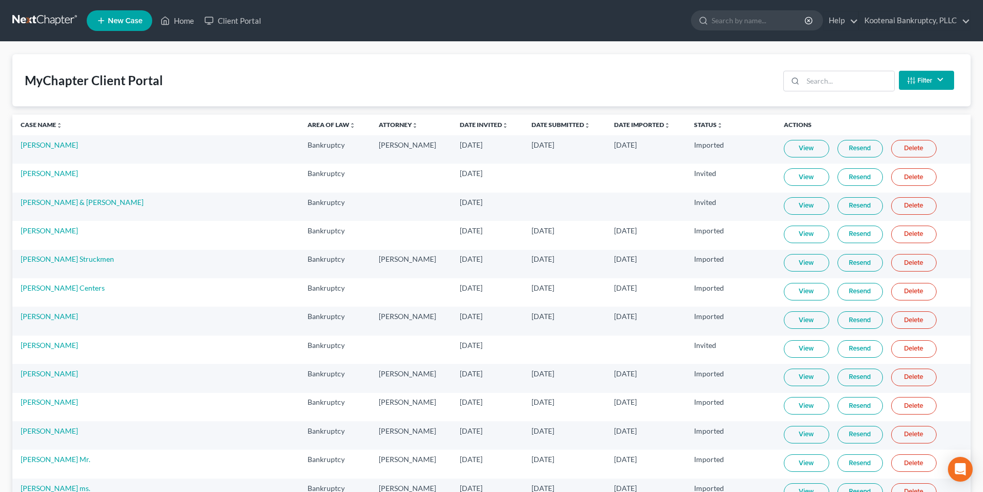
click at [933, 76] on button "Filter" at bounding box center [926, 80] width 55 height 19
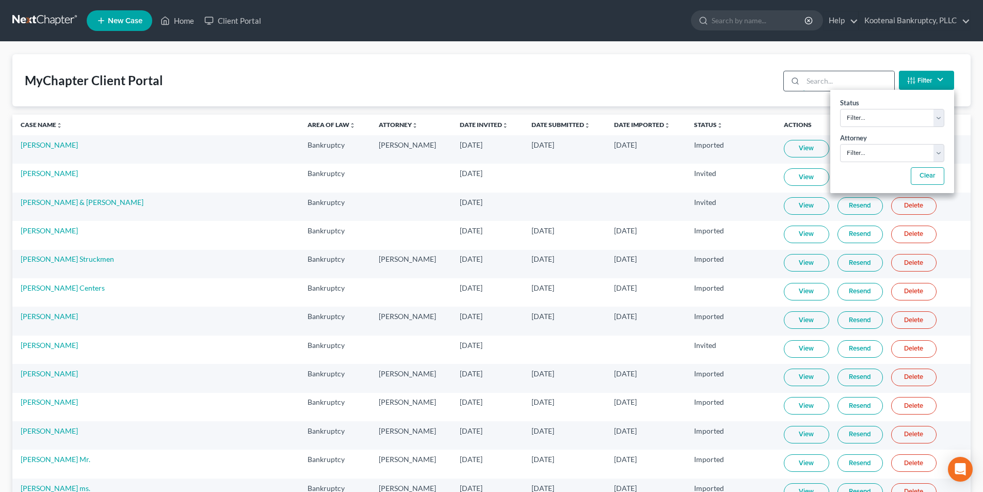
click at [877, 79] on input "search" at bounding box center [848, 81] width 91 height 20
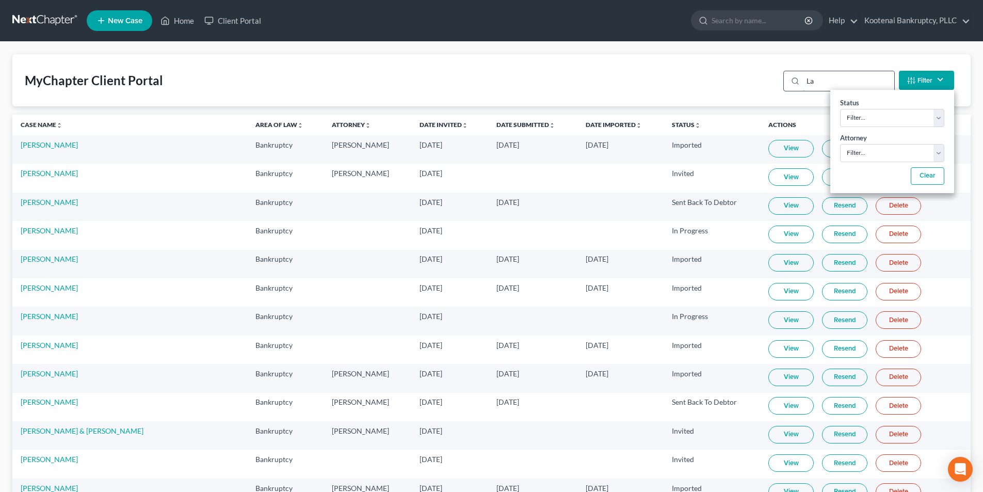
type input "L"
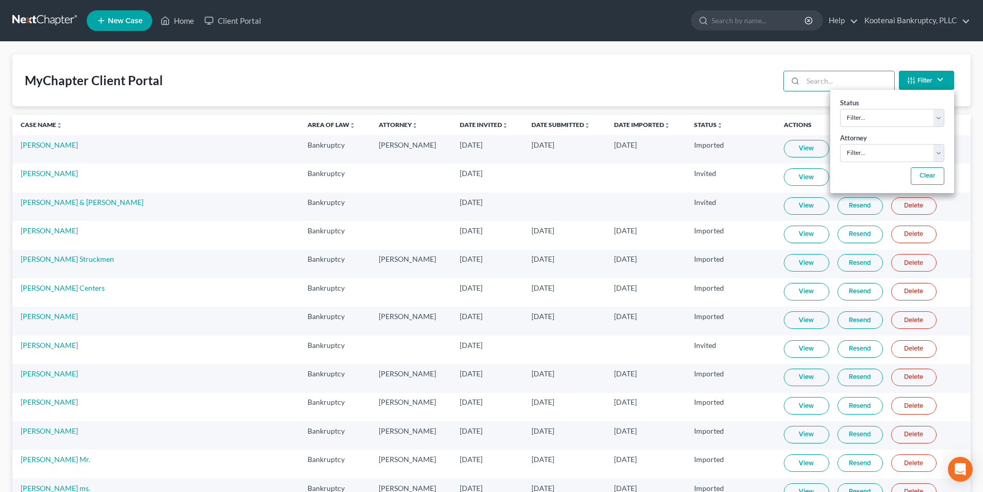
click at [288, 30] on ul "New Case Home Client Portal - No Result - See all results Or Press Enter... Hel…" at bounding box center [529, 20] width 884 height 27
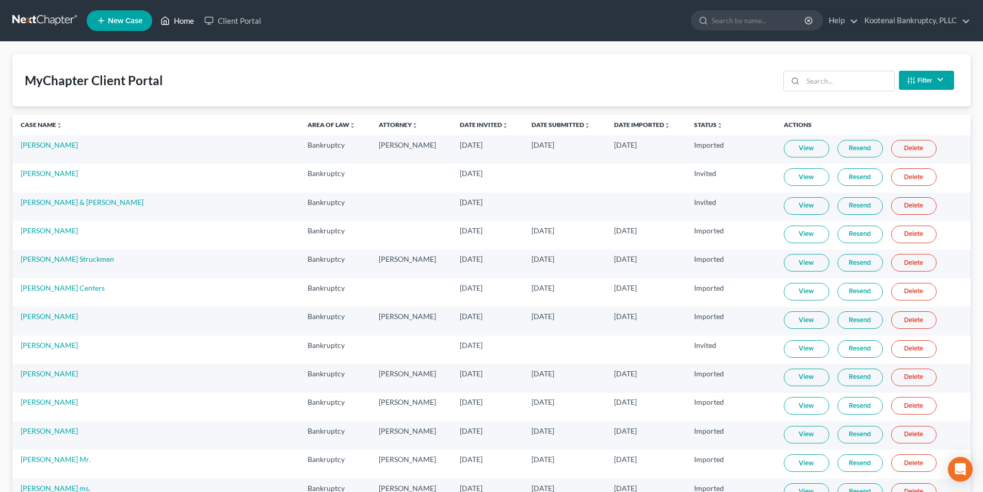
click at [182, 21] on link "Home" at bounding box center [177, 20] width 44 height 19
